Goal: Check status: Check status

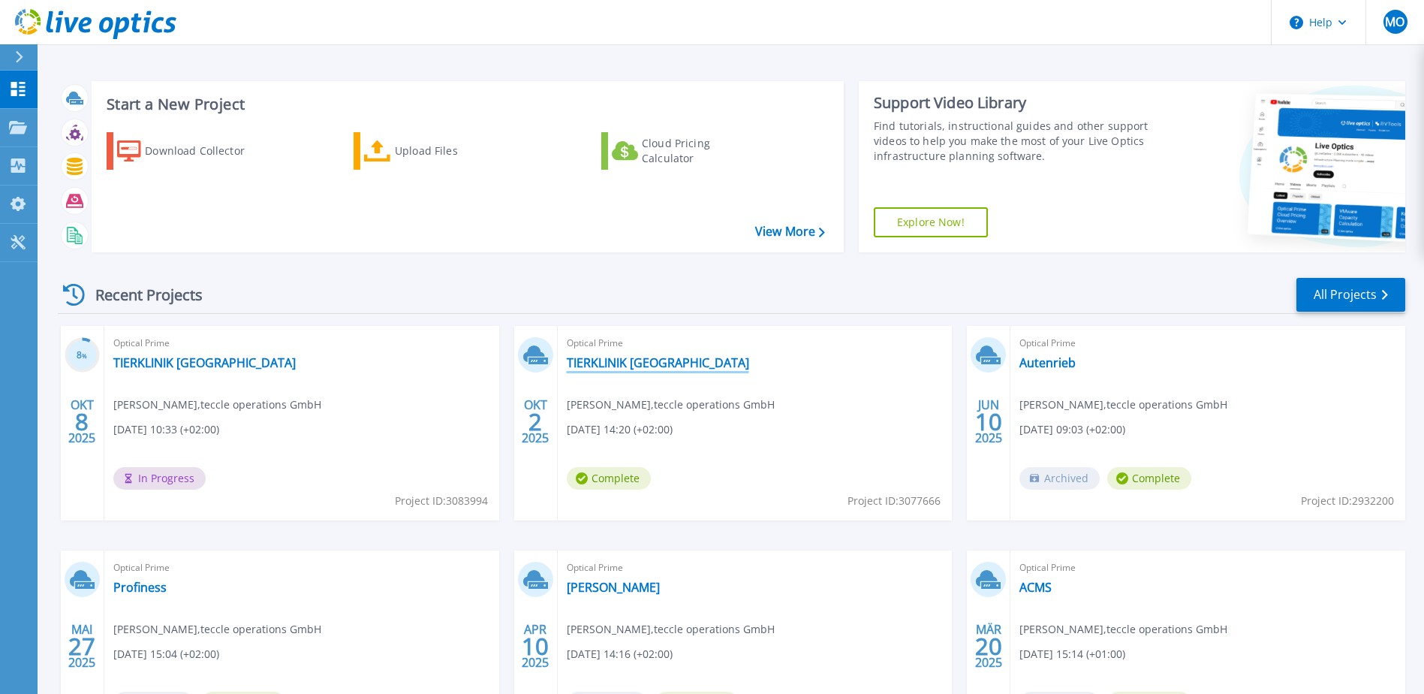
click at [625, 360] on link "TIERKLINIK [GEOGRAPHIC_DATA]" at bounding box center [658, 362] width 182 height 15
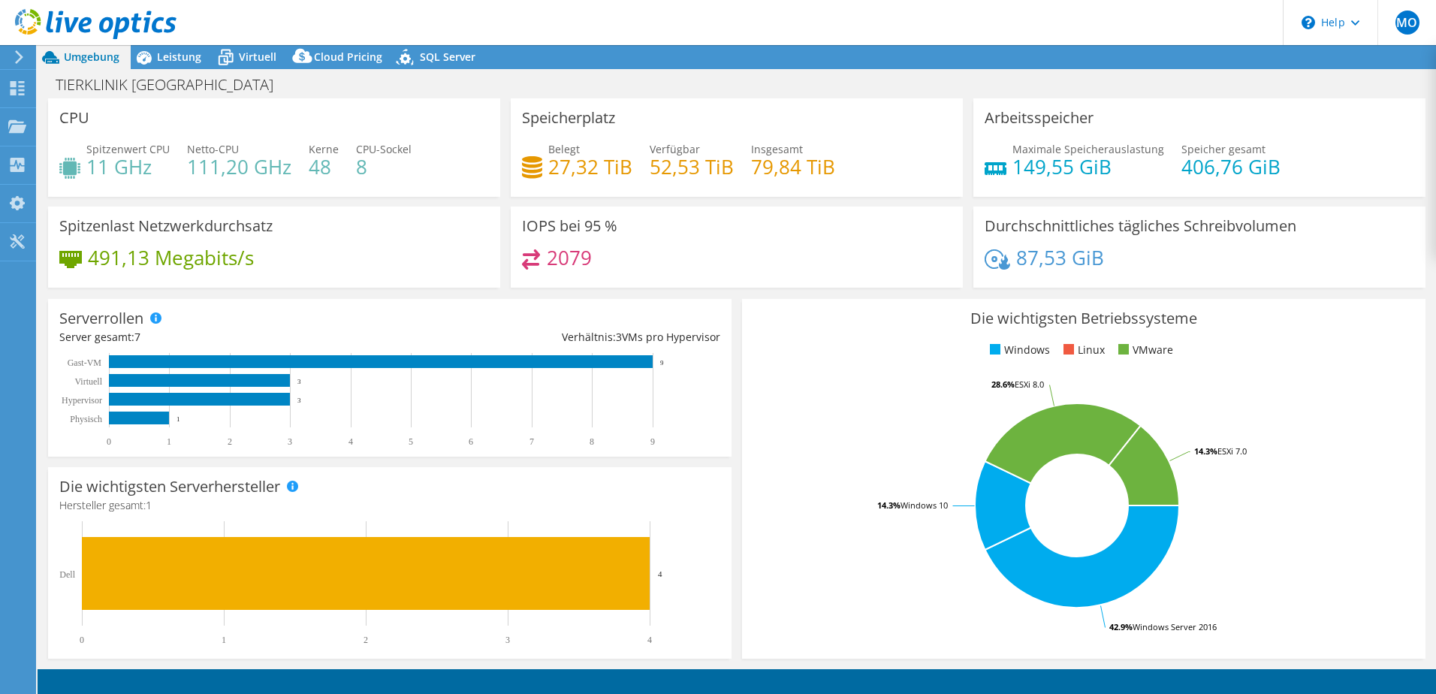
select select "USD"
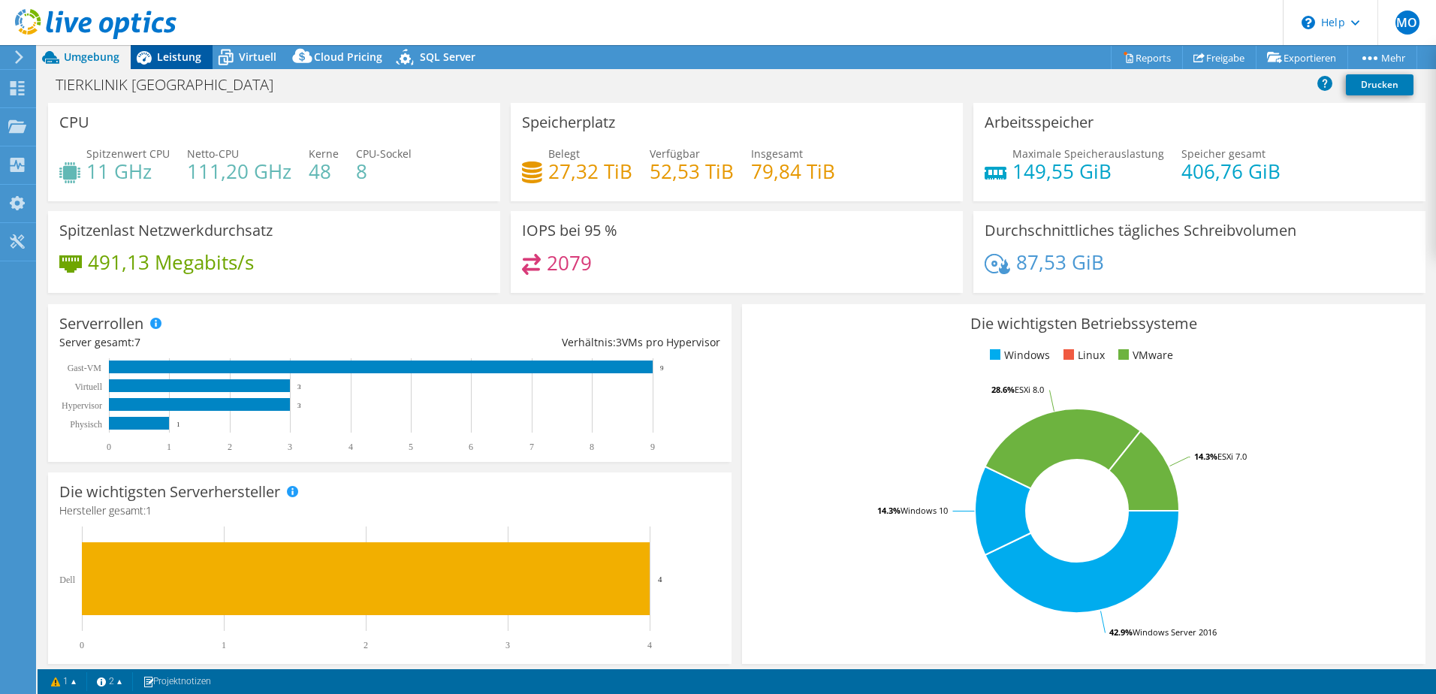
click at [146, 60] on icon at bounding box center [144, 58] width 15 height 14
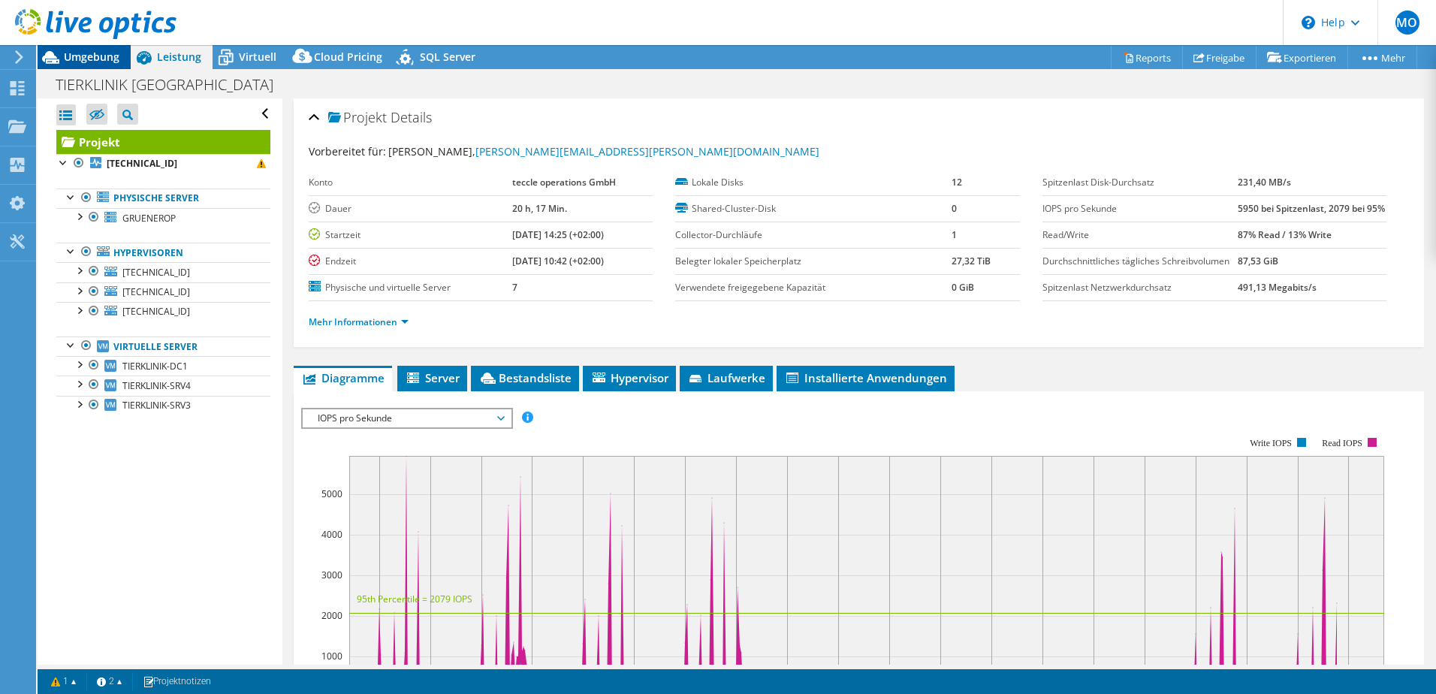
click at [89, 55] on span "Umgebung" at bounding box center [92, 57] width 56 height 14
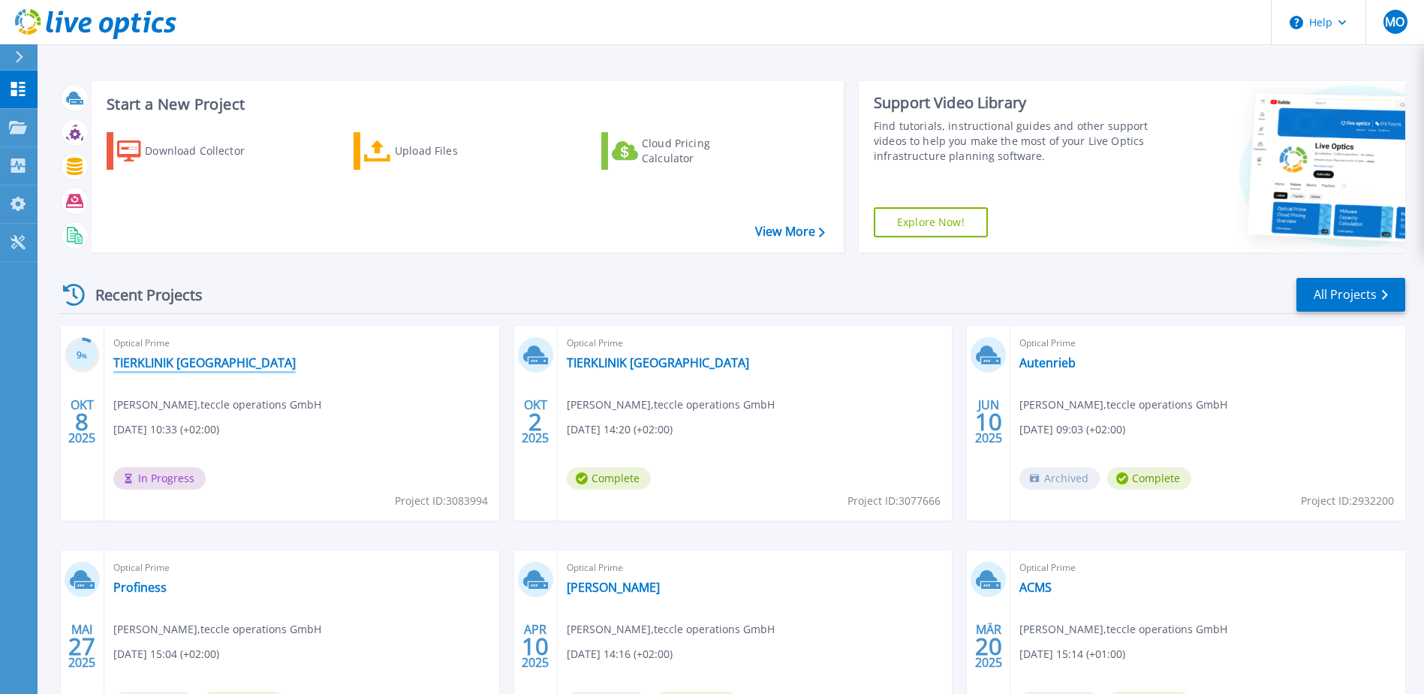
click at [194, 360] on link "TIERKLINIK [GEOGRAPHIC_DATA]" at bounding box center [204, 362] width 182 height 15
